Goal: Task Accomplishment & Management: Use online tool/utility

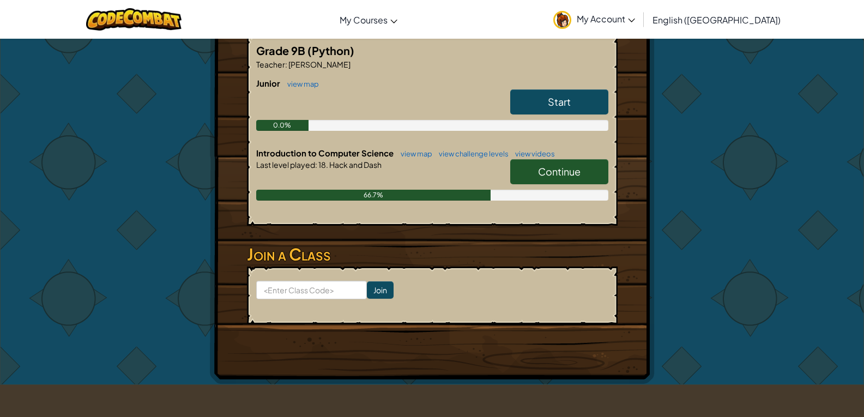
scroll to position [218, 0]
click at [581, 167] on link "Continue" at bounding box center [559, 171] width 98 height 25
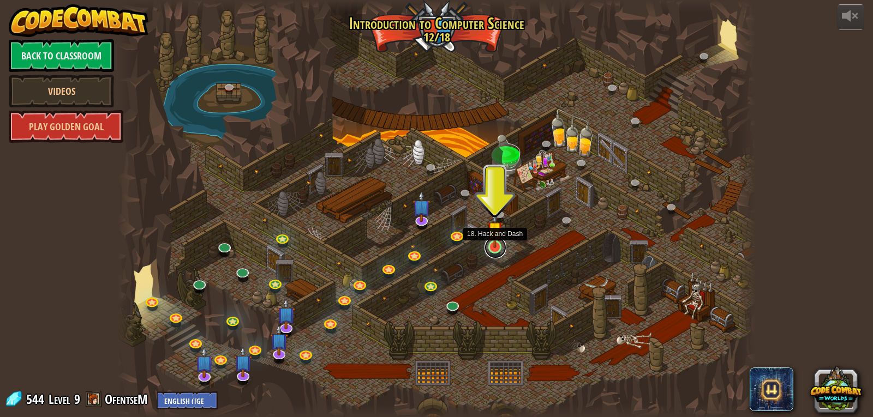
click at [497, 249] on link at bounding box center [495, 248] width 22 height 22
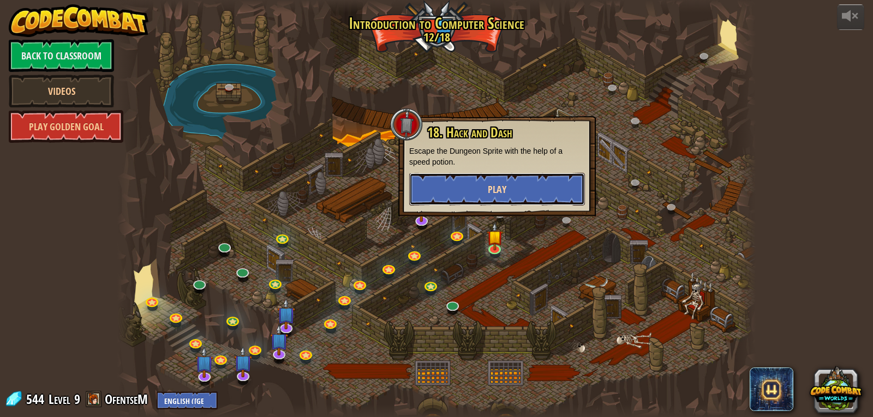
click at [510, 188] on button "Play" at bounding box center [497, 189] width 176 height 33
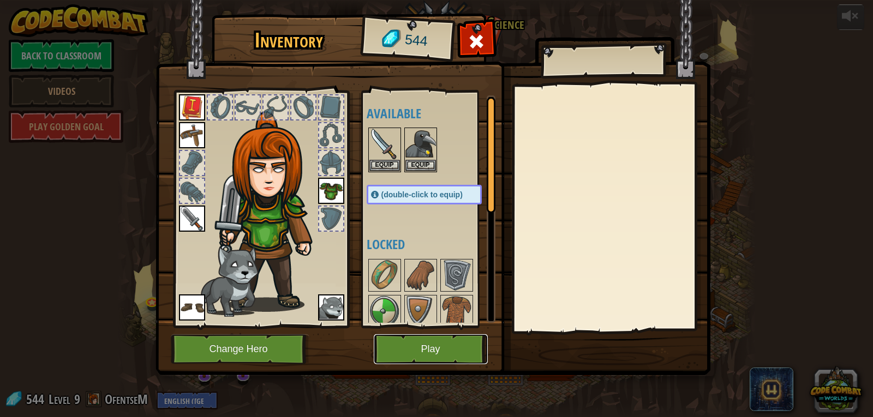
click at [412, 352] on button "Play" at bounding box center [431, 349] width 114 height 30
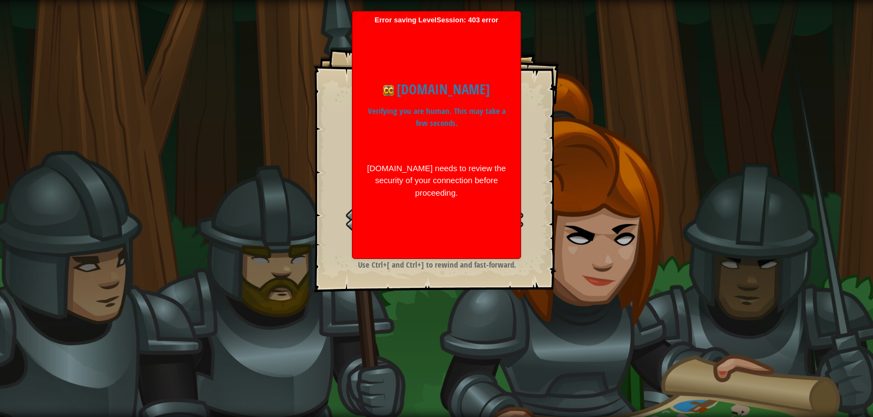
click at [251, 248] on div "Goal Escape the trap. Start Level Error loading from server. Try refreshing the…" at bounding box center [436, 208] width 873 height 417
click at [457, 176] on div "[DOMAIN_NAME] needs to review the security of your connection before proceeding." at bounding box center [436, 181] width 141 height 37
click at [590, 171] on div "Goal Escape the trap. Start Level Error loading from server. Try refreshing the…" at bounding box center [436, 208] width 873 height 417
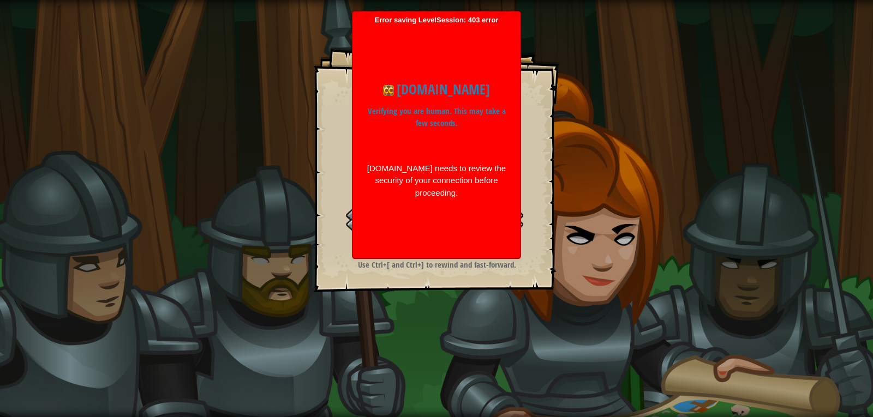
click at [590, 171] on div "Goal Escape the trap. Start Level Error loading from server. Try refreshing the…" at bounding box center [436, 208] width 873 height 417
click at [585, 169] on div "Goal Escape the trap. Start Level Error loading from server. Try refreshing the…" at bounding box center [436, 208] width 873 height 417
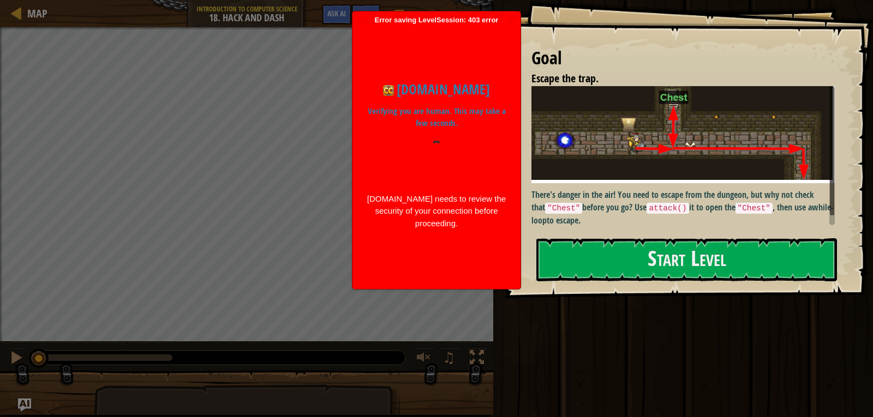
click at [597, 189] on p "There's danger in the air! You need to escape from the dungeon, but why not che…" at bounding box center [686, 208] width 311 height 38
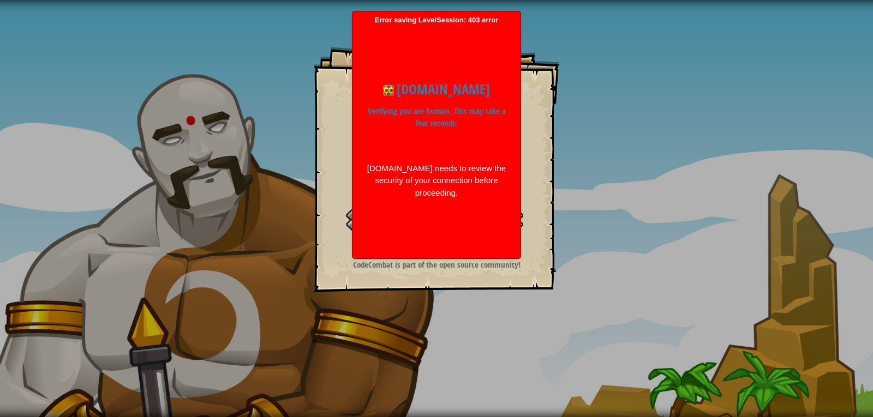
click at [539, 195] on div "Goal Escape the trap. Start Level Error loading from server. Try refreshing the…" at bounding box center [436, 169] width 245 height 245
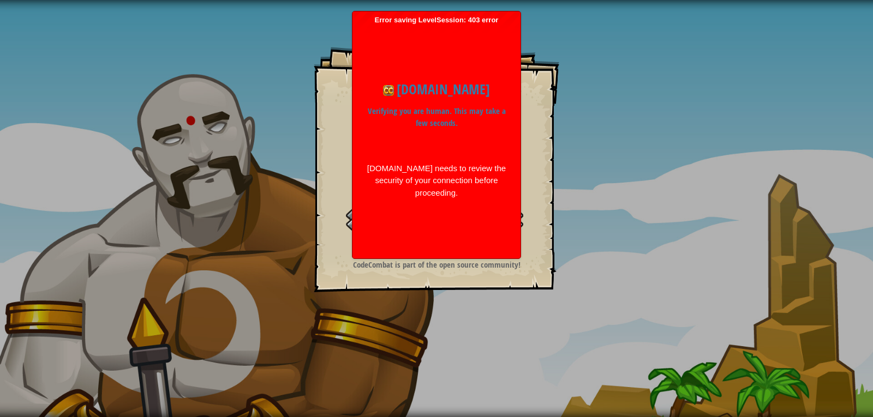
click at [262, 94] on div "Goal Escape the trap. Start Level Error loading from server. Try refreshing the…" at bounding box center [436, 208] width 873 height 417
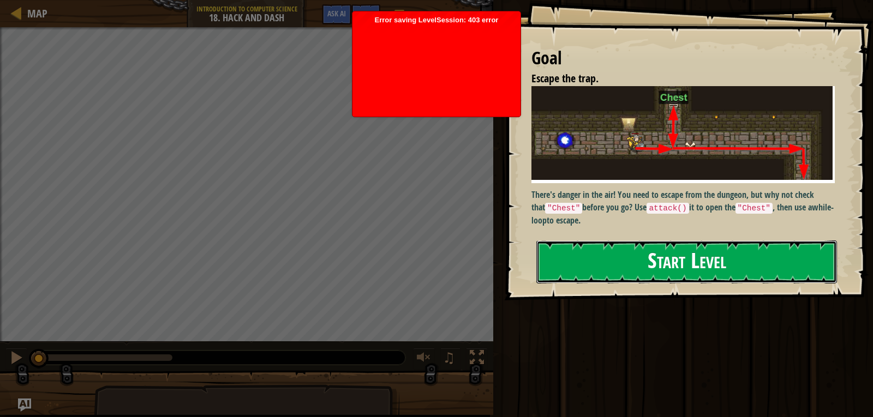
click at [595, 266] on button "Start Level" at bounding box center [686, 261] width 300 height 43
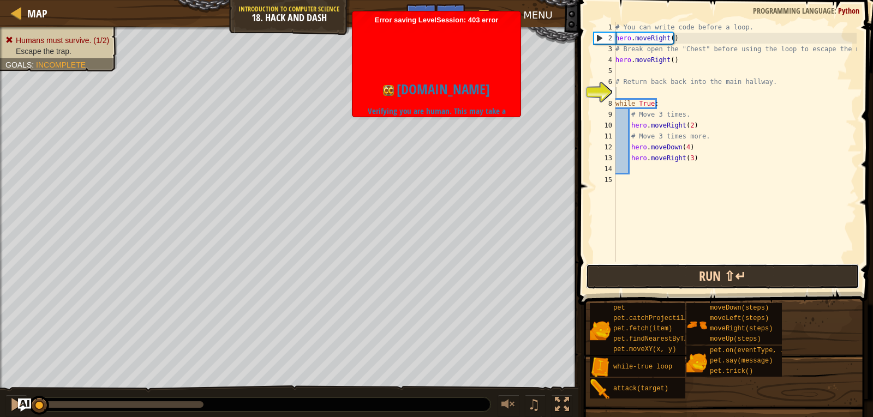
click at [635, 272] on button "Run ⇧↵" at bounding box center [722, 276] width 273 height 25
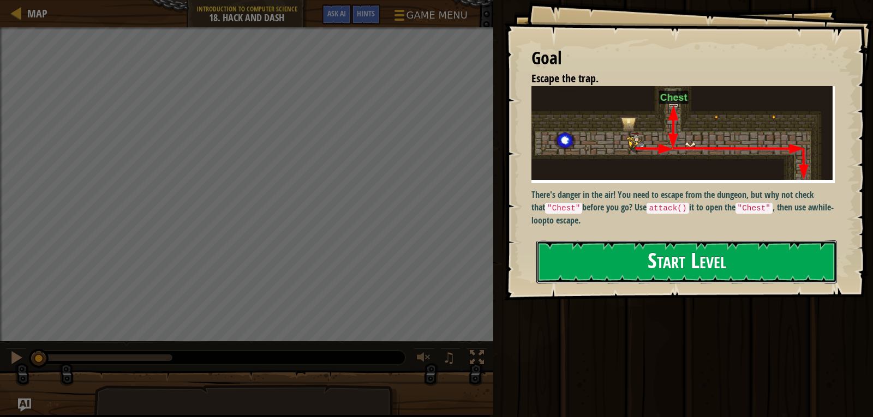
click at [627, 264] on button "Start Level" at bounding box center [686, 261] width 300 height 43
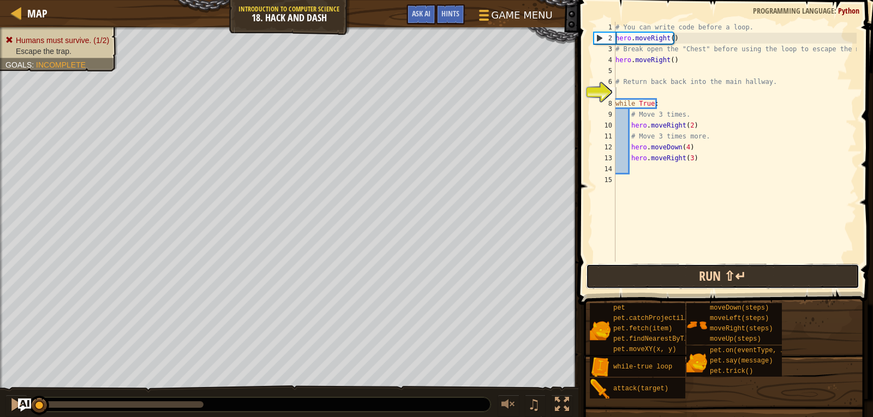
click at [586, 272] on button "Run ⇧↵" at bounding box center [722, 276] width 273 height 25
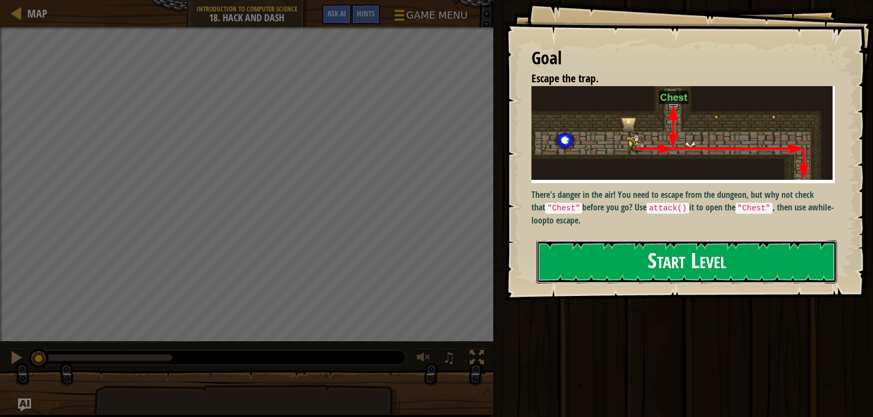
click at [687, 252] on button "Start Level" at bounding box center [686, 261] width 300 height 43
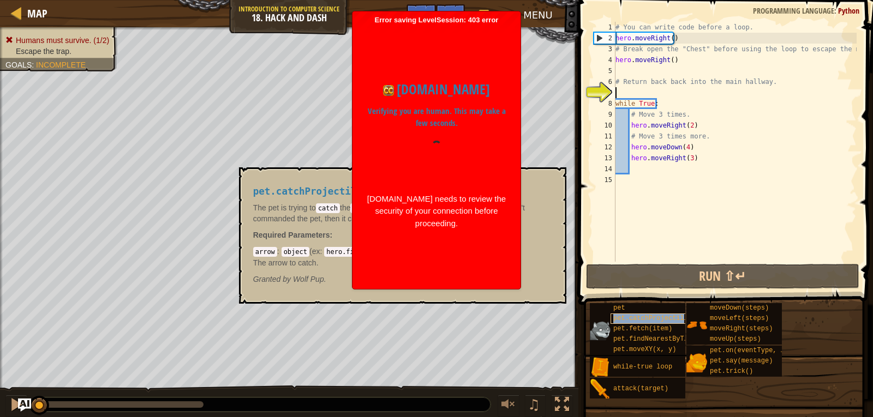
click at [677, 318] on span "pet.catchProjectile(arrow)" at bounding box center [664, 319] width 102 height 8
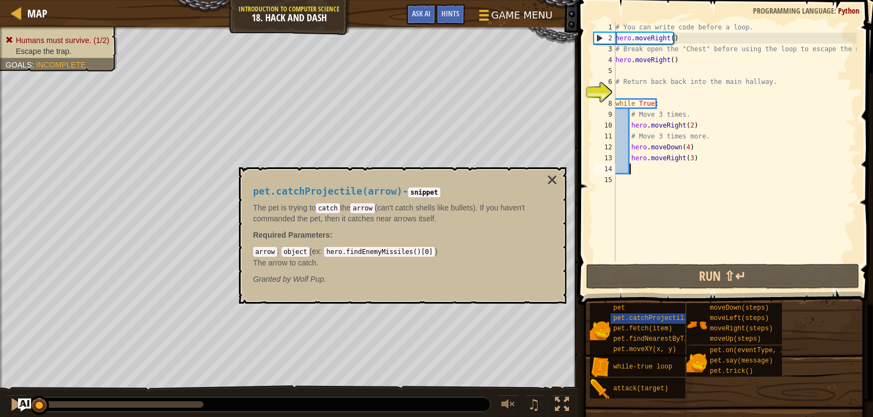
click at [634, 168] on div "# You can write code before a loop. hero . moveRight ( ) # Break open the "Ches…" at bounding box center [734, 153] width 243 height 262
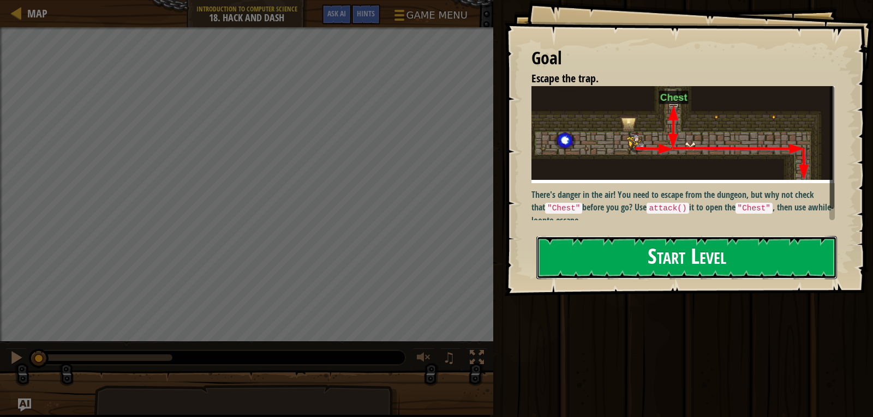
click at [580, 244] on button "Start Level" at bounding box center [686, 257] width 300 height 43
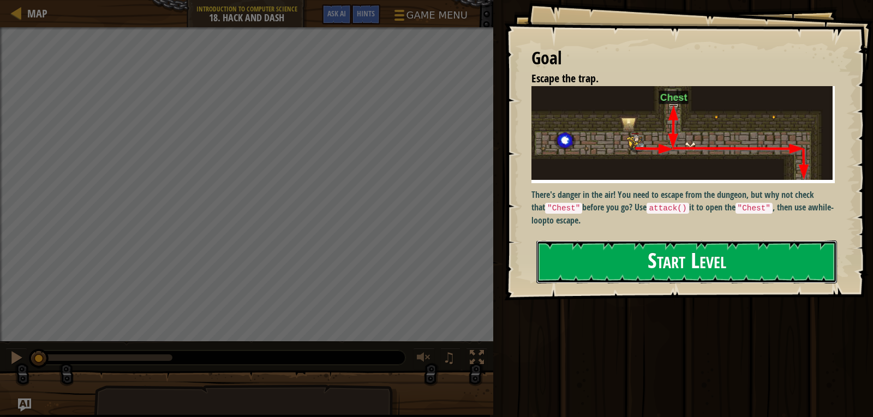
click at [640, 261] on button "Start Level" at bounding box center [686, 261] width 300 height 43
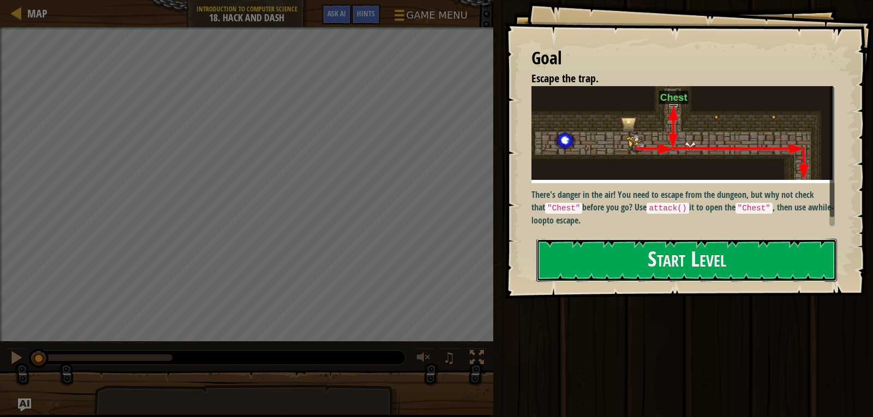
drag, startPoint x: 575, startPoint y: 269, endPoint x: 572, endPoint y: 274, distance: 5.9
click at [574, 269] on button "Start Level" at bounding box center [686, 260] width 300 height 43
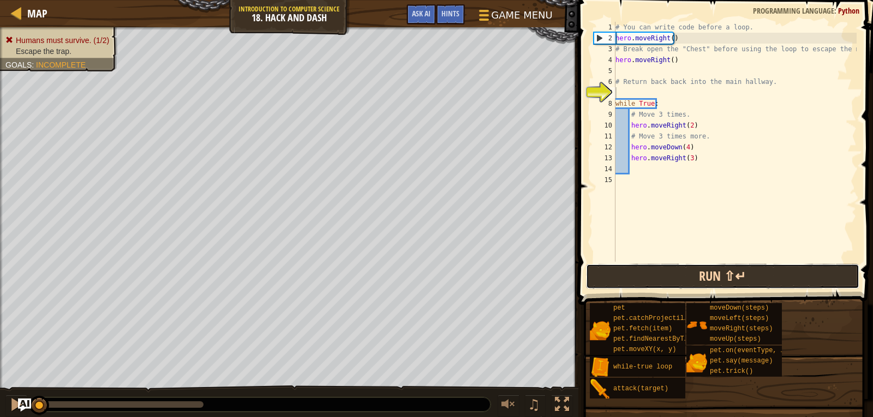
click at [607, 264] on button "Run ⇧↵" at bounding box center [722, 276] width 273 height 25
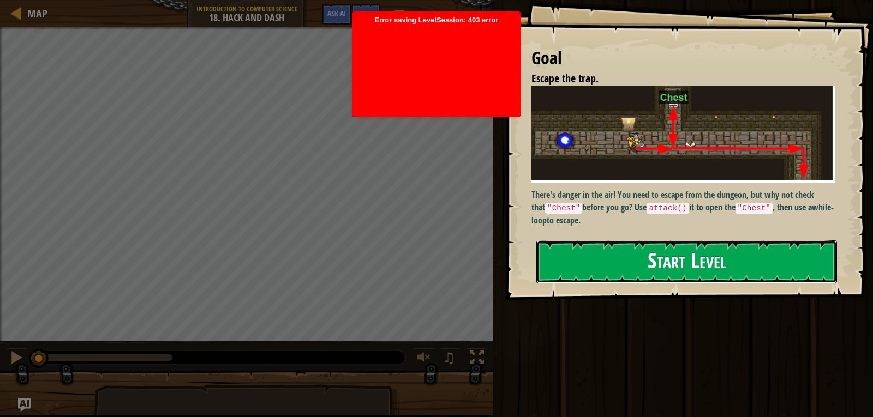
click at [702, 252] on button "Start Level" at bounding box center [686, 261] width 300 height 43
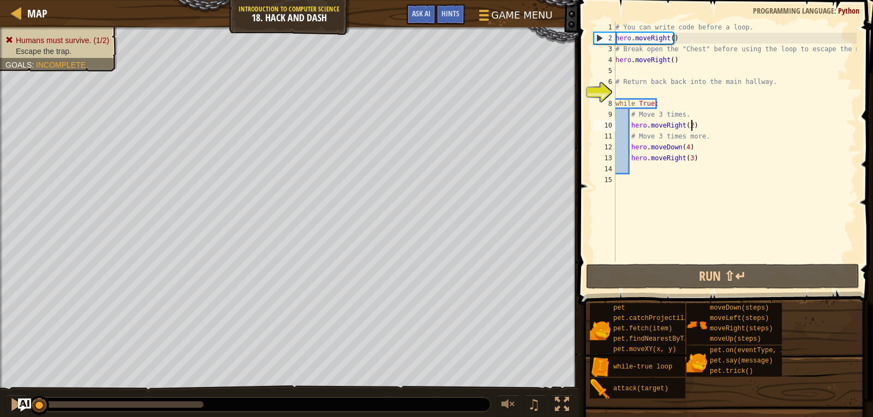
click at [702, 129] on div "# You can write code before a loop. hero . moveRight ( ) # Break open the "Ches…" at bounding box center [734, 153] width 243 height 262
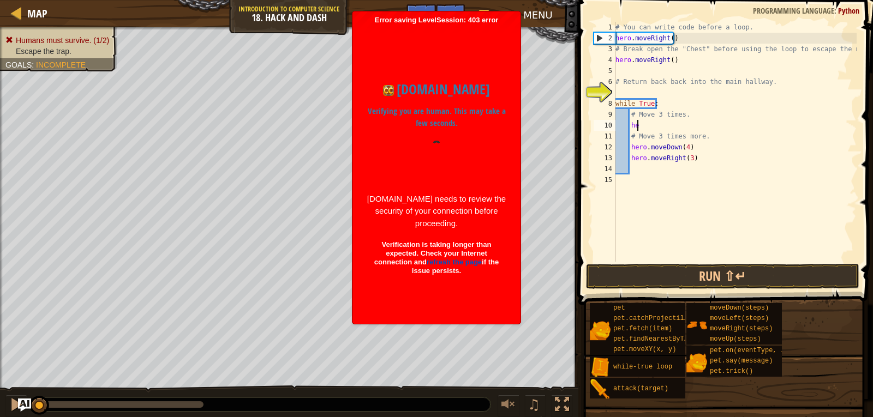
type textarea "h"
click at [713, 146] on div "# You can write code before a loop. hero . moveRight ( ) # Break open the "Ches…" at bounding box center [734, 153] width 243 height 262
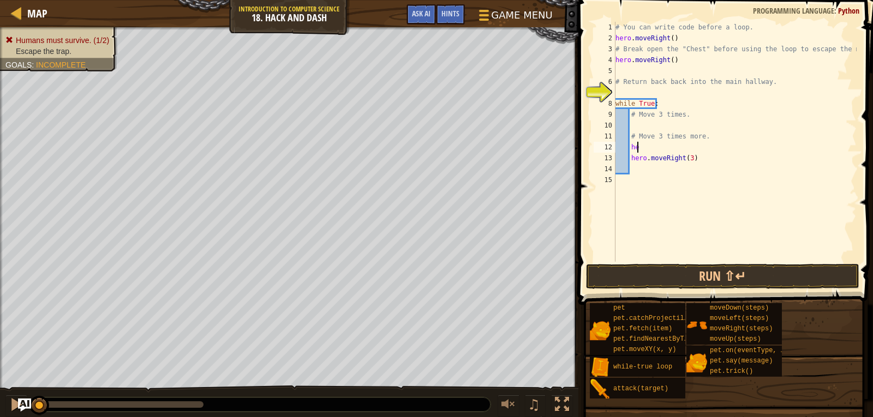
type textarea "h"
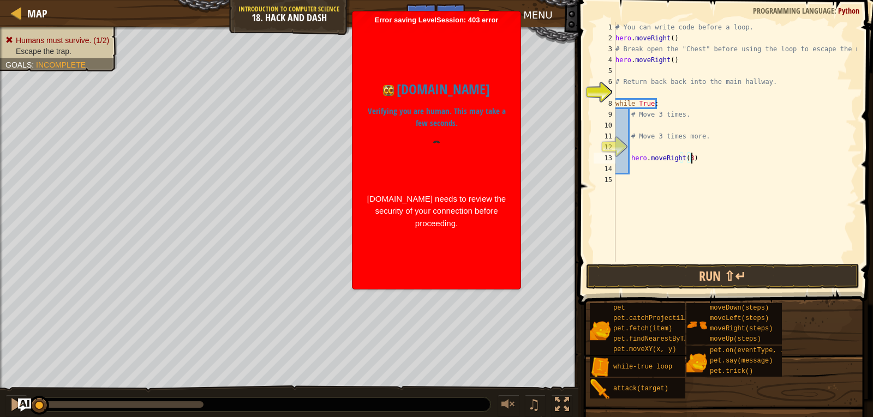
click at [690, 161] on div "# You can write code before a loop. hero . moveRight ( ) # Break open the "Ches…" at bounding box center [734, 153] width 243 height 262
type textarea "h"
click at [641, 124] on div "# You can write code before a loop. hero . moveRight ( ) # Break open the "Ches…" at bounding box center [734, 153] width 243 height 262
